Goal: Check status

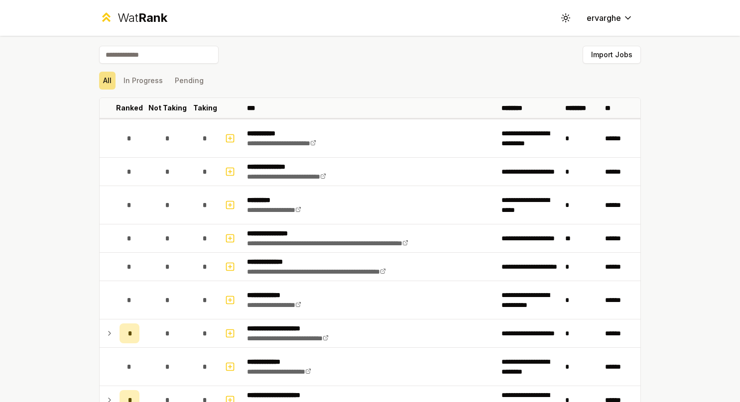
click at [149, 71] on div "All In Progress Pending" at bounding box center [370, 81] width 542 height 26
click at [149, 79] on button "In Progress" at bounding box center [143, 81] width 47 height 18
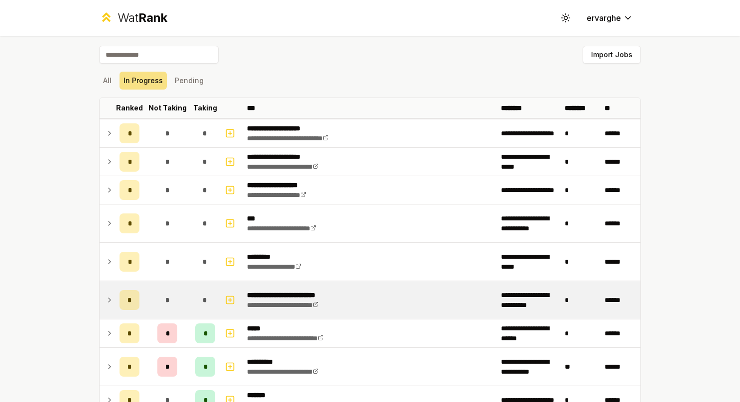
click at [108, 302] on icon at bounding box center [110, 300] width 8 height 12
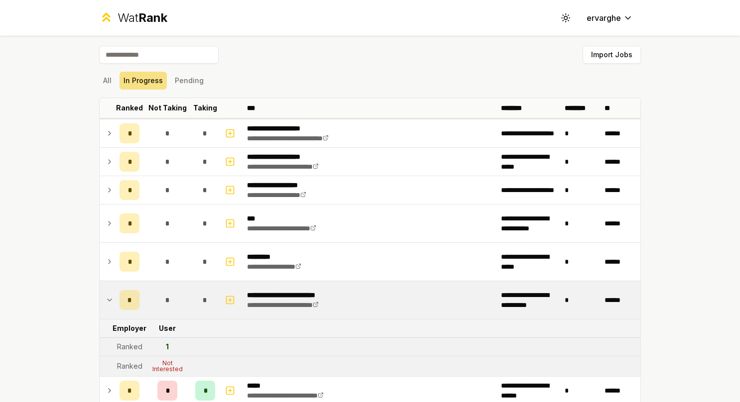
click at [108, 302] on icon at bounding box center [110, 300] width 8 height 12
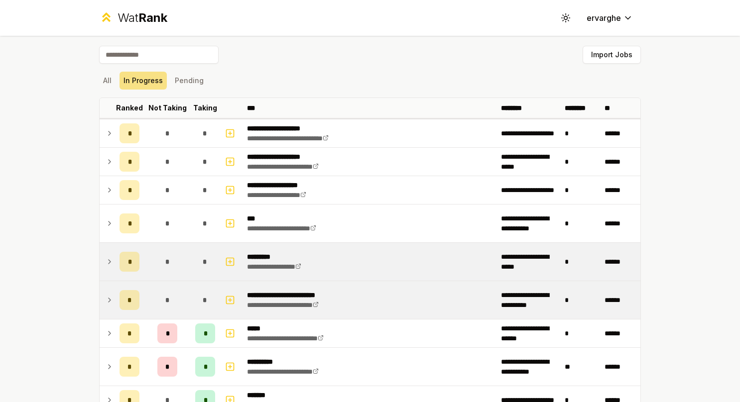
click at [107, 267] on td at bounding box center [108, 262] width 16 height 38
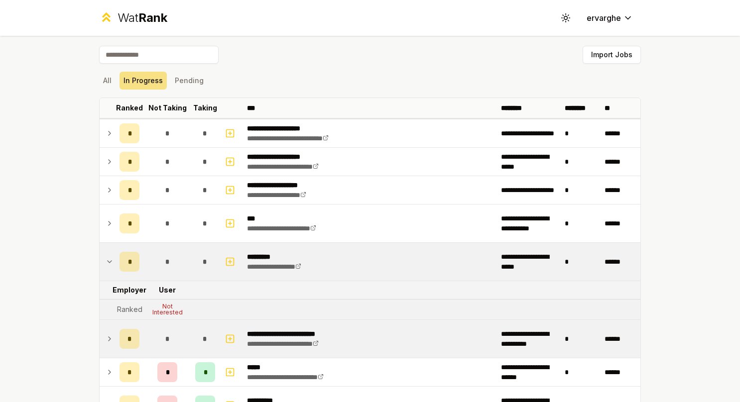
click at [107, 265] on icon at bounding box center [110, 262] width 8 height 12
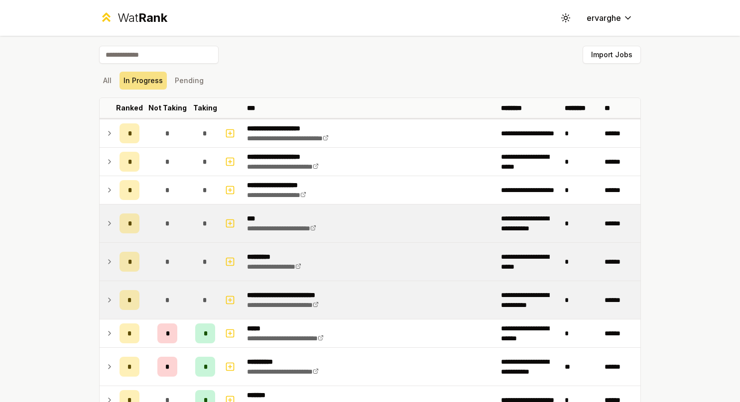
click at [110, 233] on td at bounding box center [108, 224] width 16 height 38
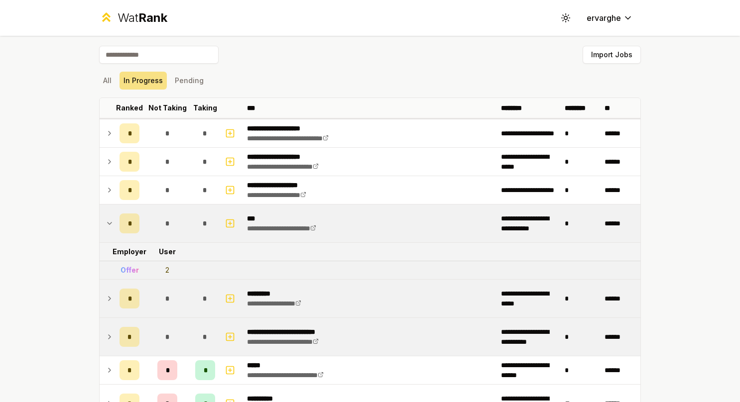
click at [110, 232] on td at bounding box center [108, 224] width 16 height 38
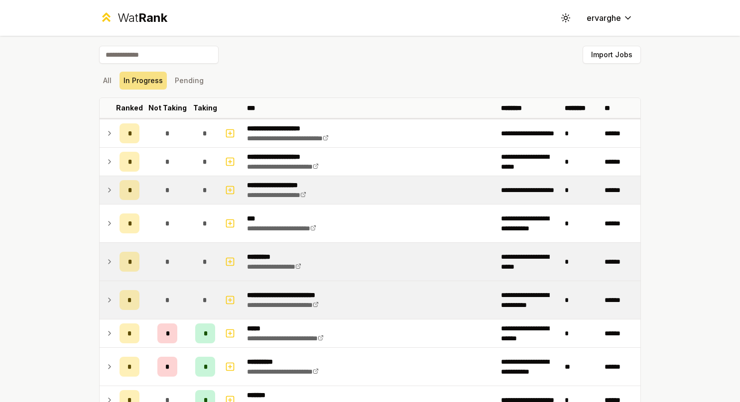
click at [116, 188] on td "*" at bounding box center [130, 190] width 28 height 28
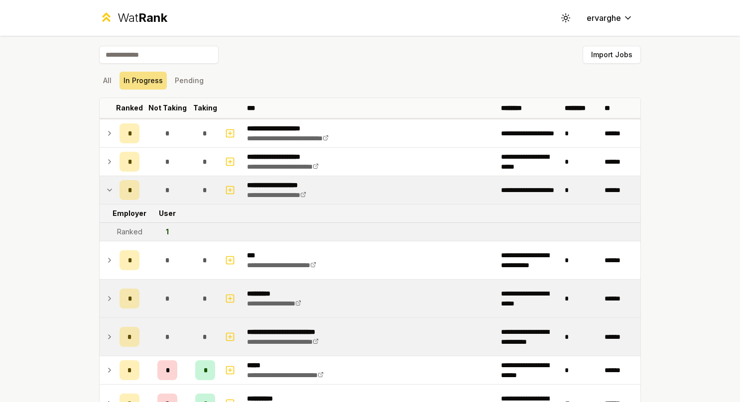
click at [116, 188] on td "*" at bounding box center [130, 190] width 28 height 28
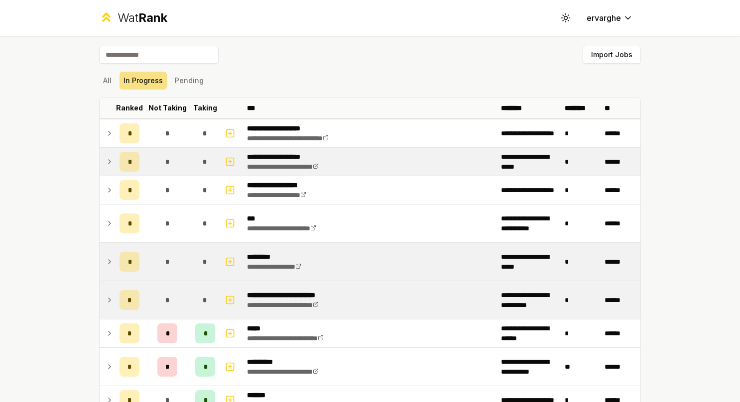
click at [106, 164] on icon at bounding box center [110, 162] width 8 height 12
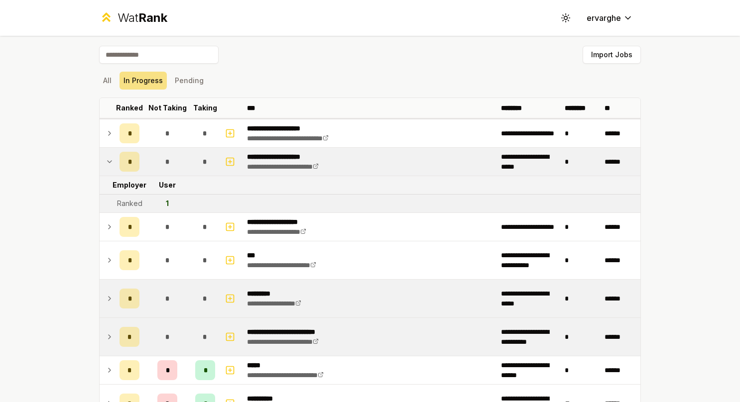
click at [106, 164] on icon at bounding box center [110, 162] width 8 height 12
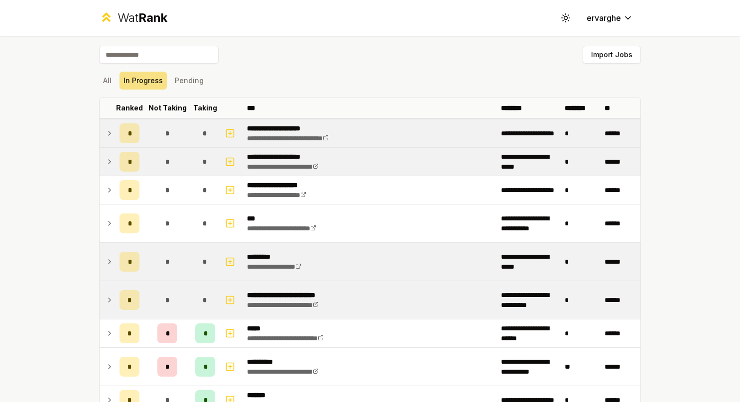
click at [106, 133] on icon at bounding box center [110, 134] width 8 height 12
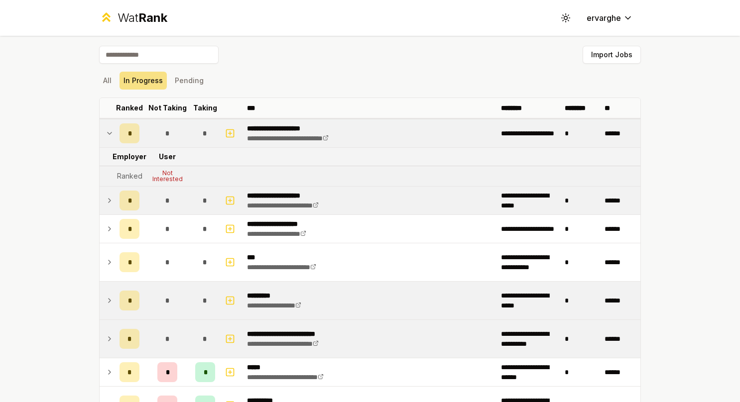
click at [106, 133] on icon at bounding box center [110, 134] width 8 height 12
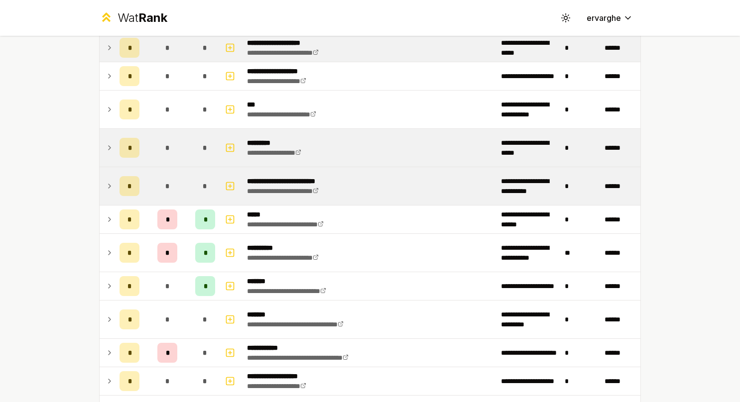
scroll to position [149, 0]
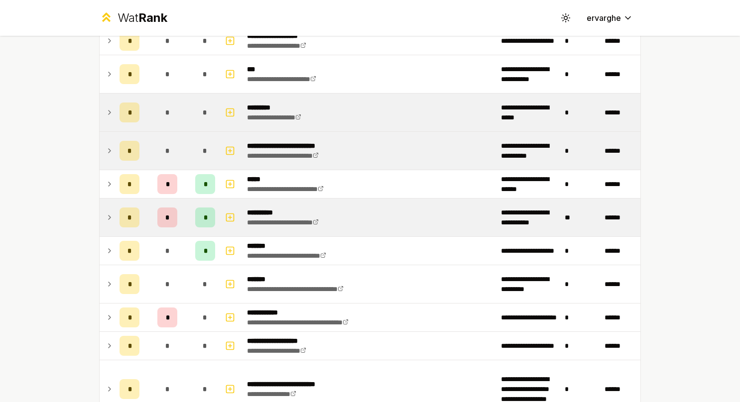
click at [107, 199] on td at bounding box center [108, 218] width 16 height 38
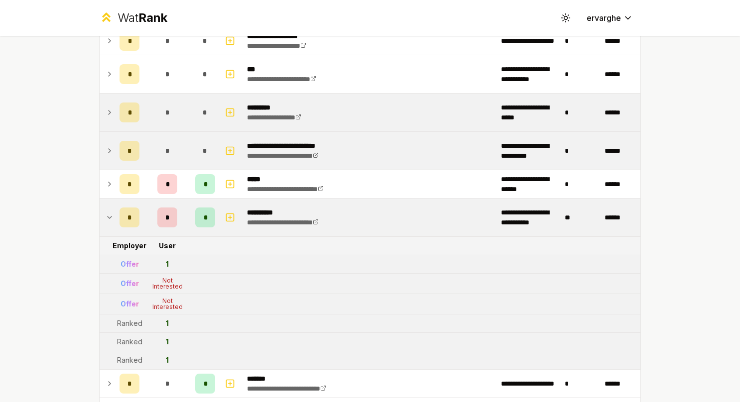
click at [107, 199] on td at bounding box center [108, 218] width 16 height 38
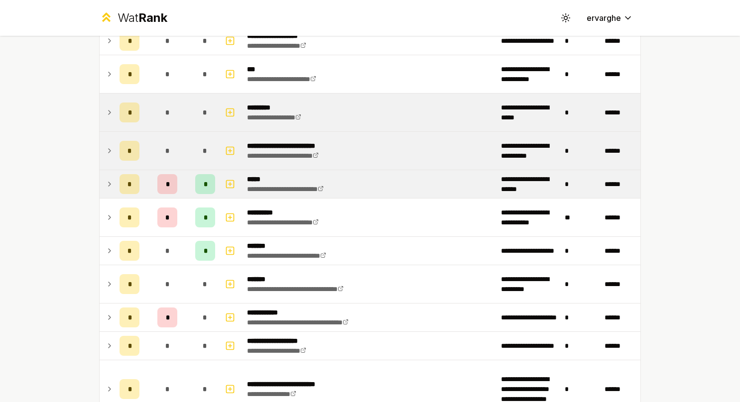
click at [107, 183] on icon at bounding box center [110, 184] width 8 height 12
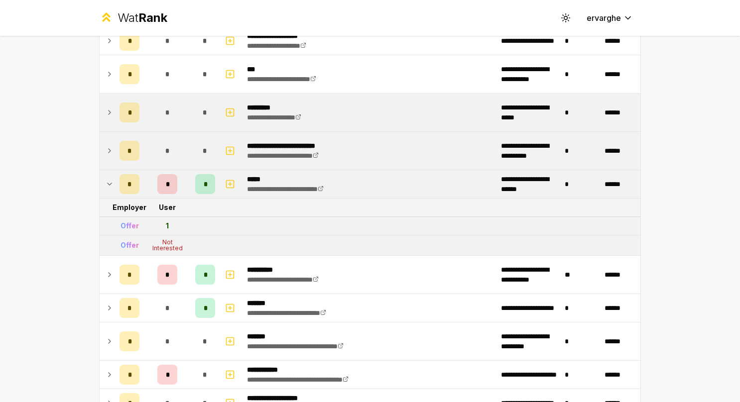
click at [107, 183] on icon at bounding box center [110, 184] width 8 height 12
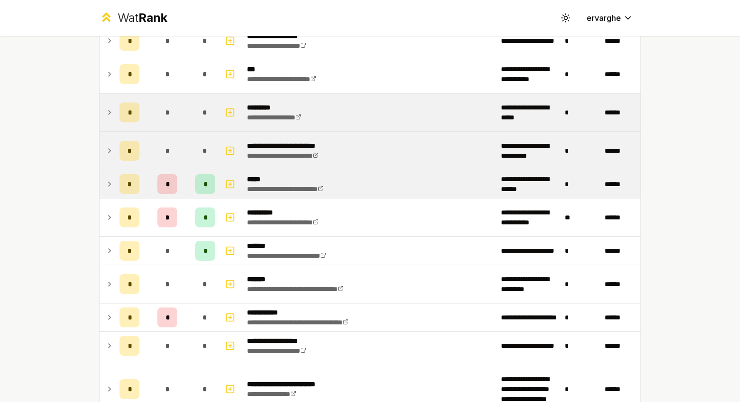
click at [108, 158] on td at bounding box center [108, 151] width 16 height 38
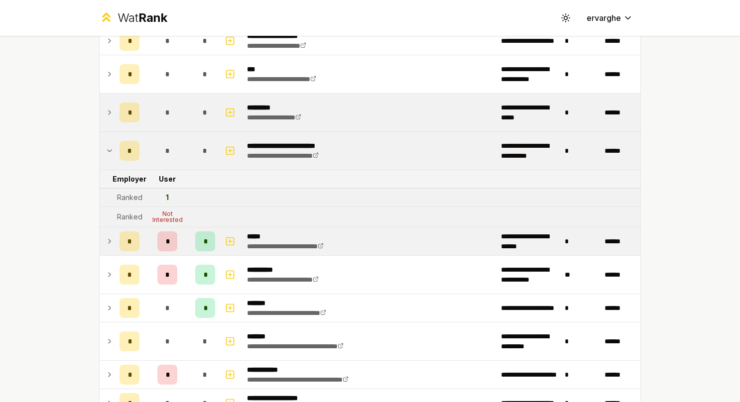
click at [108, 158] on td at bounding box center [108, 151] width 16 height 38
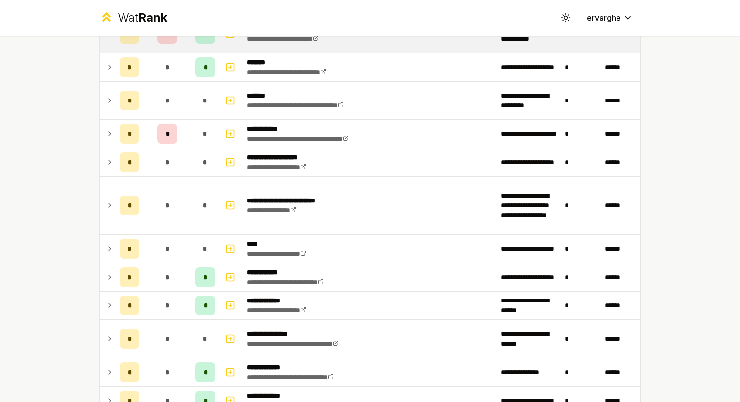
scroll to position [349, 0]
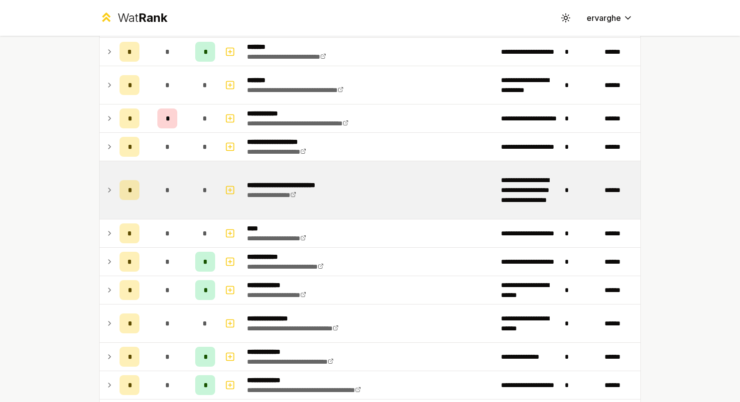
click at [100, 195] on td at bounding box center [108, 190] width 16 height 58
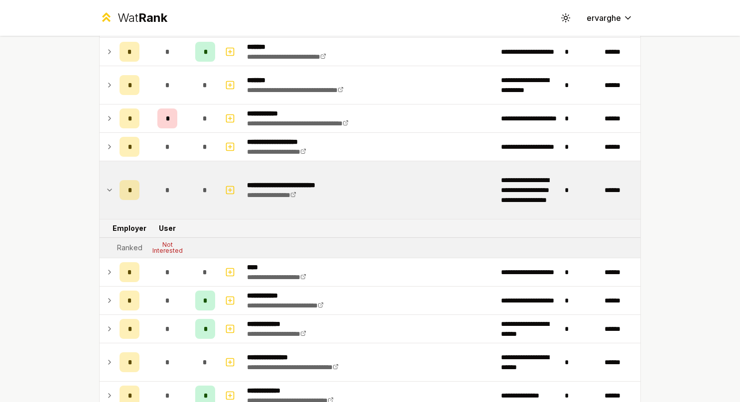
click at [100, 195] on td at bounding box center [108, 190] width 16 height 58
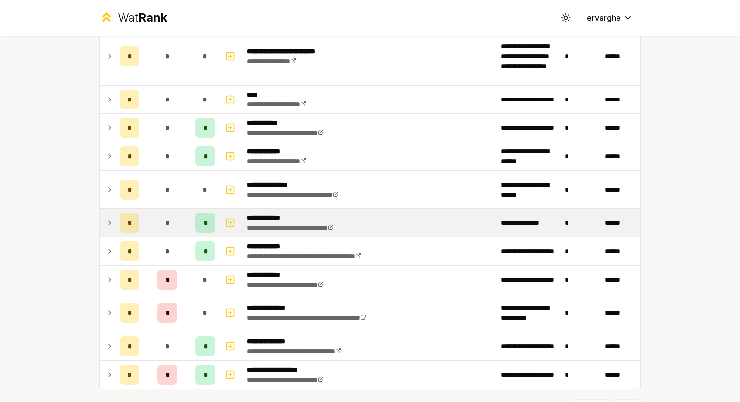
scroll to position [498, 0]
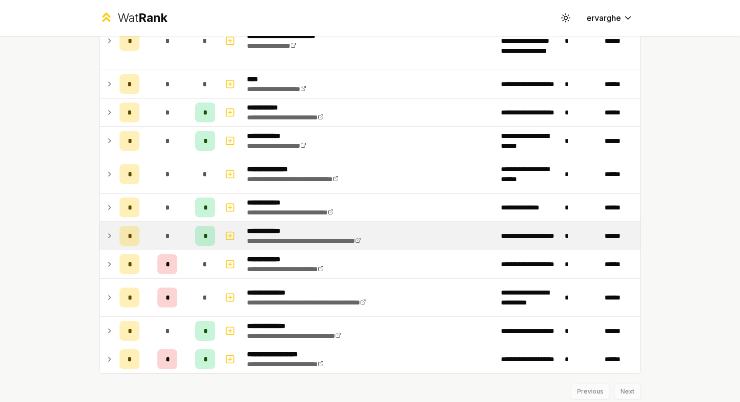
click at [107, 225] on td at bounding box center [108, 236] width 16 height 28
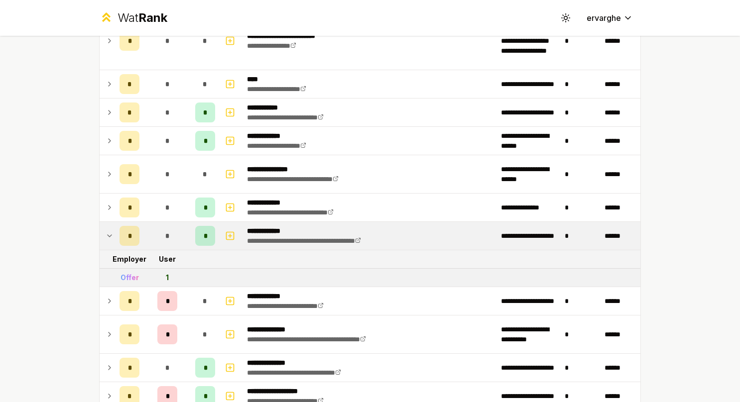
click at [106, 225] on td at bounding box center [108, 236] width 16 height 28
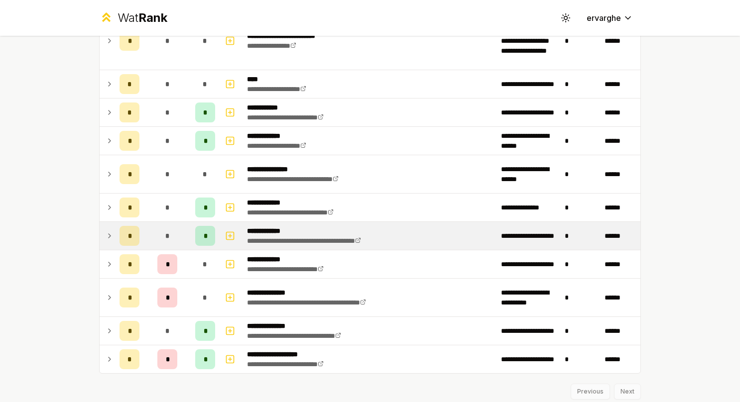
scroll to position [527, 0]
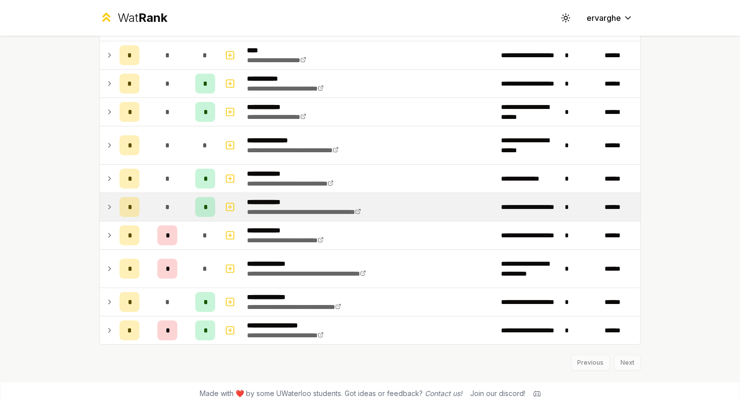
click at [106, 225] on td at bounding box center [108, 236] width 16 height 28
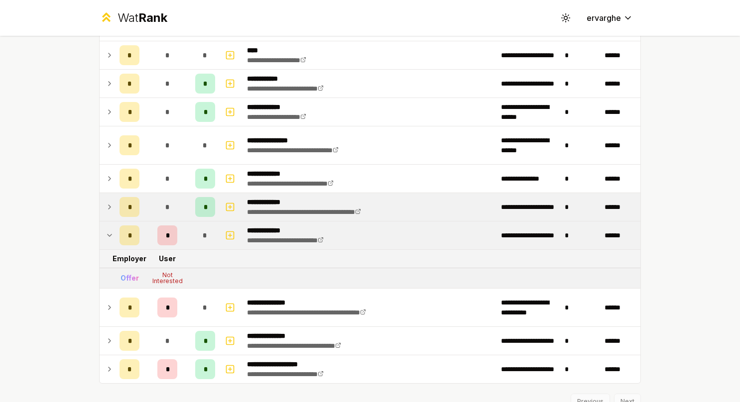
click at [106, 225] on td at bounding box center [108, 236] width 16 height 28
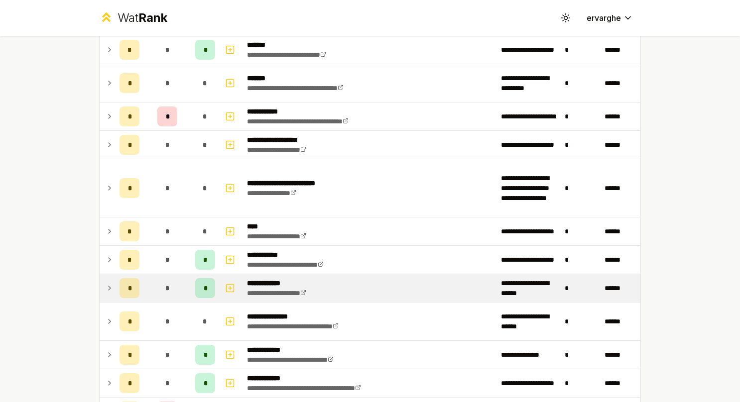
scroll to position [328, 0]
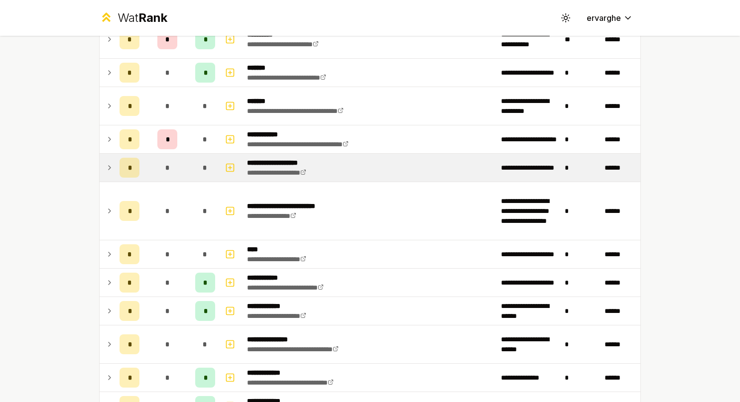
click at [116, 170] on td "*" at bounding box center [130, 168] width 28 height 28
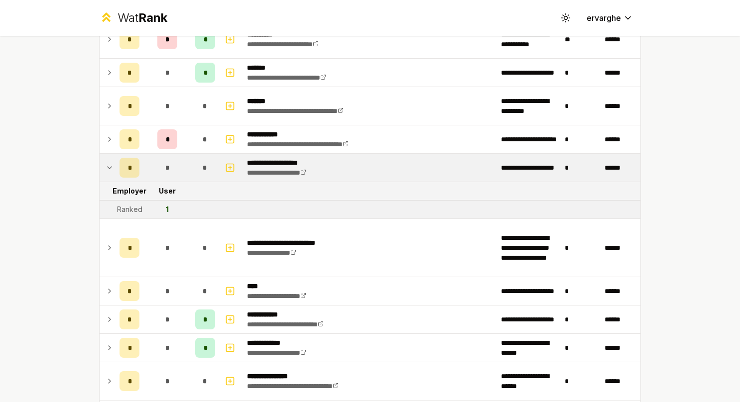
click at [116, 170] on td "*" at bounding box center [130, 168] width 28 height 28
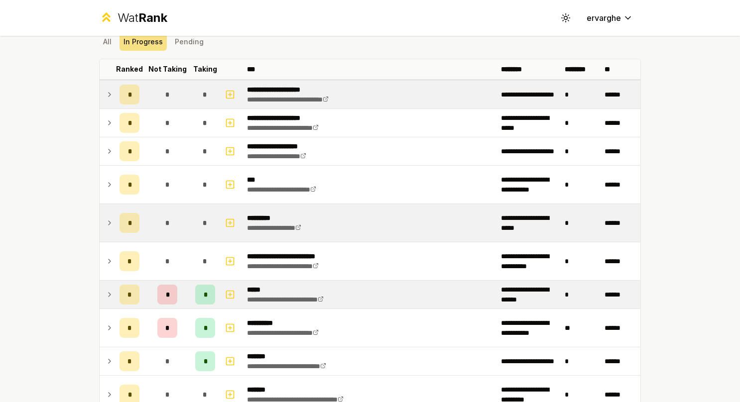
scroll to position [0, 0]
